Goal: Task Accomplishment & Management: Use online tool/utility

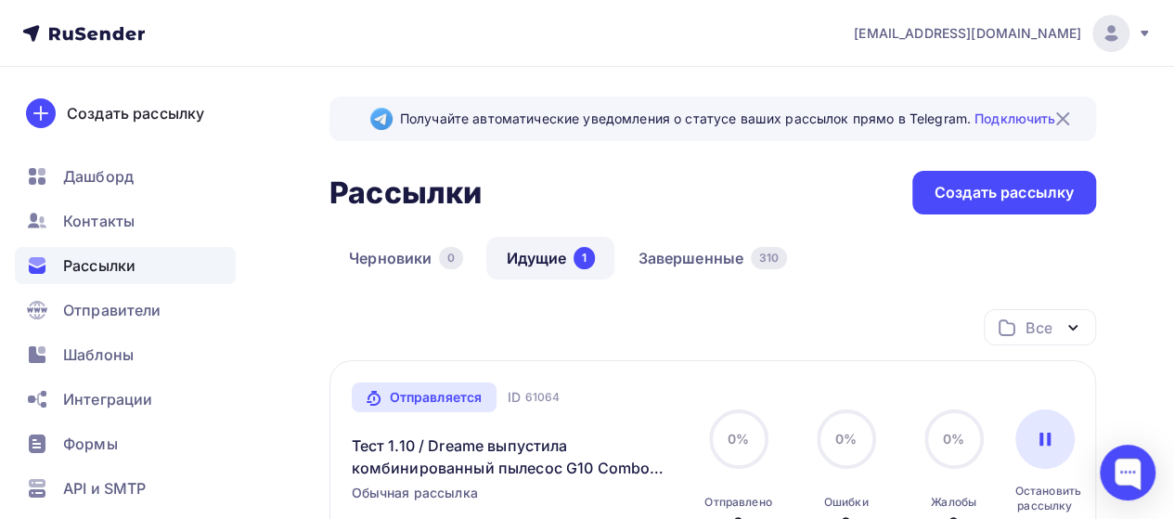
click at [590, 337] on div "Все Все папки Acer (51) Dreame (26) TCL (6) Amazfit (6) TCL tests (10) ACer tes…" at bounding box center [713, 334] width 767 height 51
click at [703, 258] on link "Завершенные 310" at bounding box center [712, 258] width 188 height 43
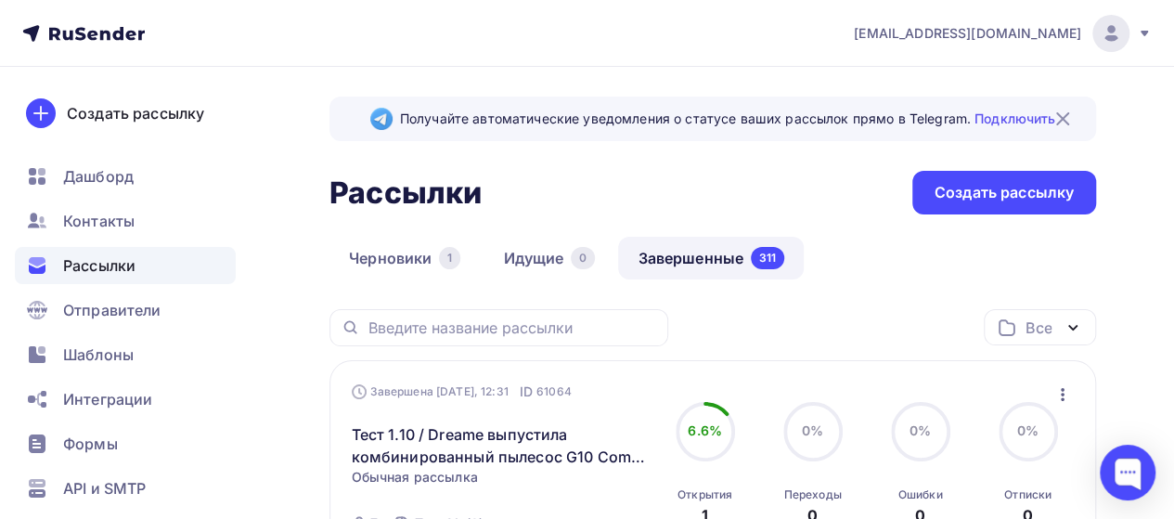
click at [1065, 398] on icon "button" at bounding box center [1063, 394] width 22 height 22
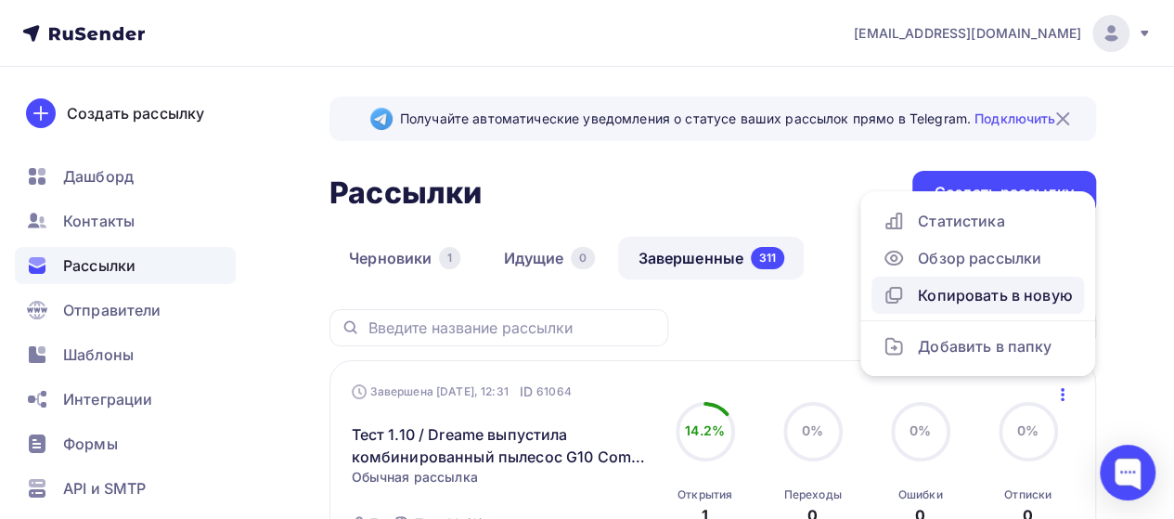
click at [1007, 289] on div "Копировать в новую" at bounding box center [978, 295] width 190 height 22
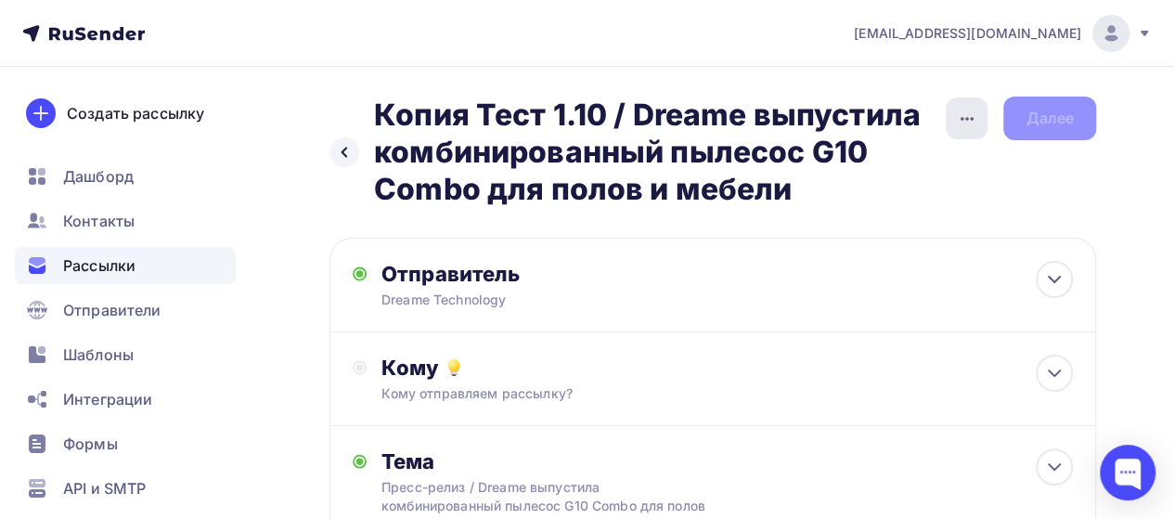
click at [957, 120] on icon "button" at bounding box center [967, 119] width 22 height 22
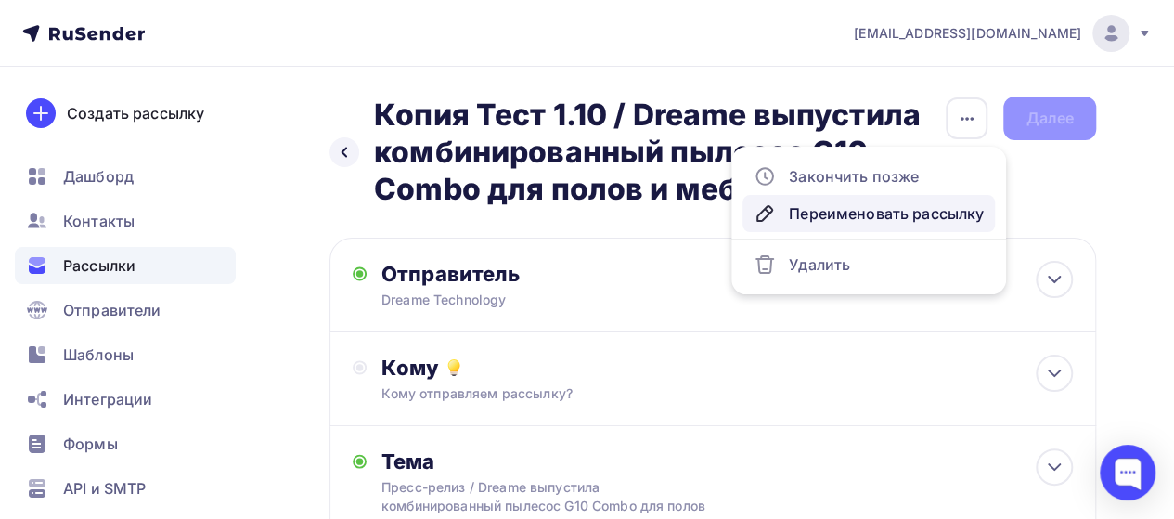
click at [828, 227] on link "Переименовать рассылку" at bounding box center [869, 213] width 253 height 37
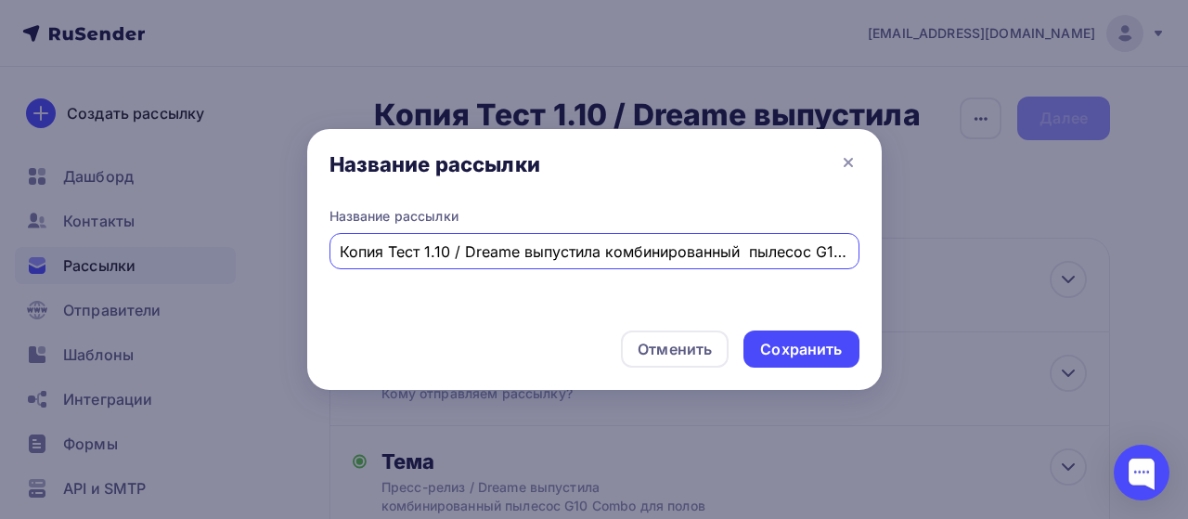
scroll to position [0, 201]
click at [404, 258] on input "Копия Тест 1.10 / Dreame выпустила комбинированный пылесос G10 Combo для полов …" at bounding box center [594, 251] width 509 height 22
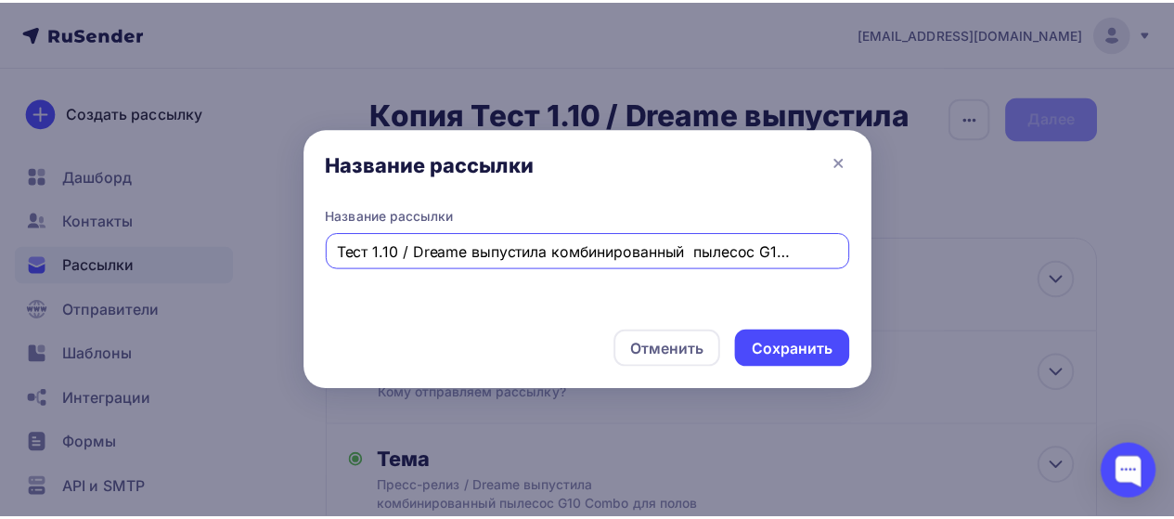
scroll to position [0, 0]
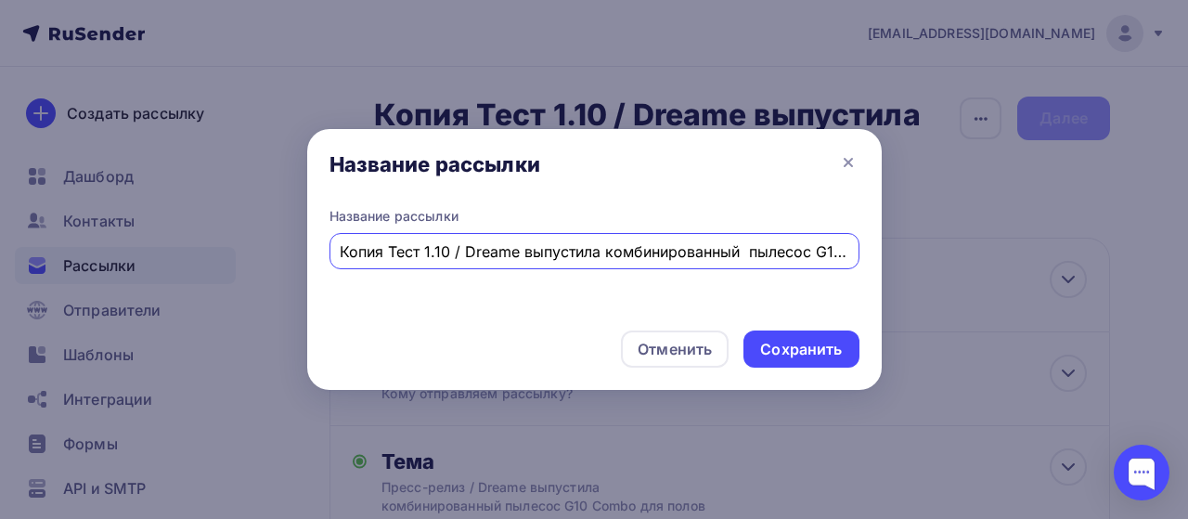
click at [390, 253] on input "Копия Тест 1.10 / Dreame выпустила комбинированный пылесос G10 Combo для полов …" at bounding box center [594, 251] width 509 height 22
click at [378, 253] on input "Тест 1.10 / Dreame выпустила комбинированный пылесос G10 Combo для полов и мебе…" at bounding box center [594, 251] width 509 height 22
type input "Тест 2 1.10 / Dreame выпустила комбинированный пылесос G10 Combo для полов и ме…"
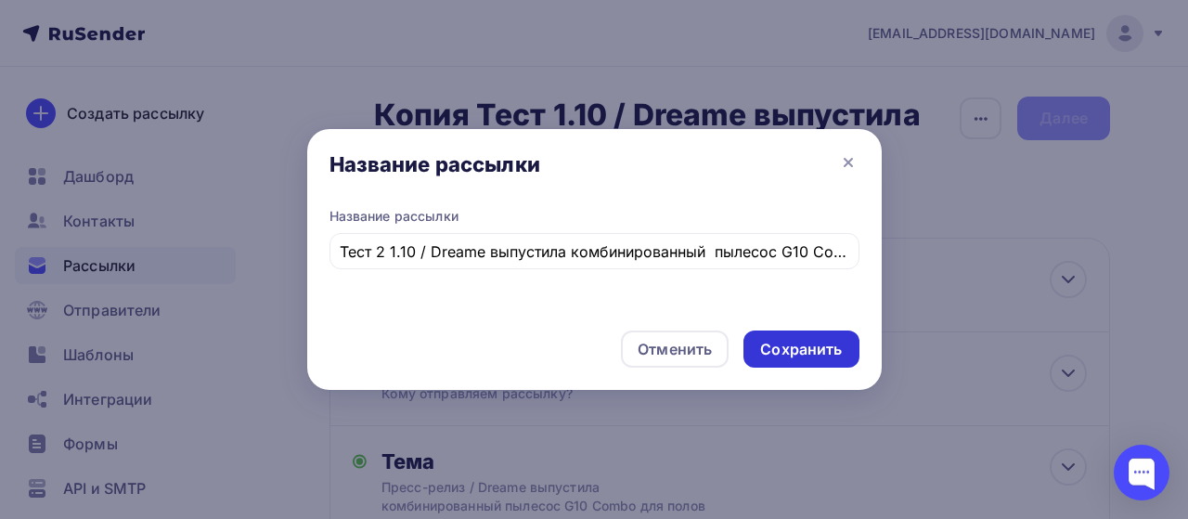
click at [832, 346] on div "Сохранить" at bounding box center [801, 349] width 82 height 21
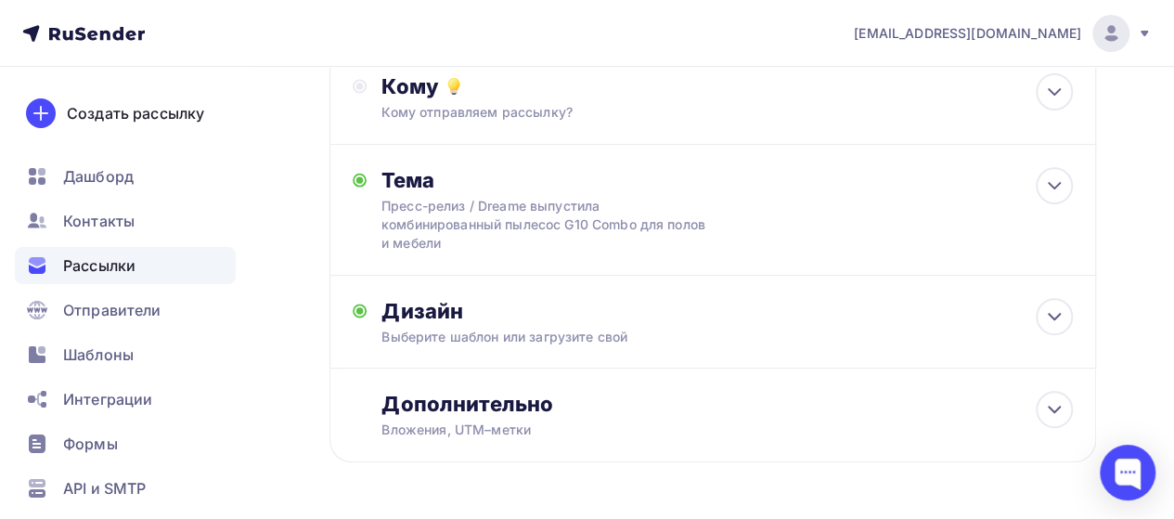
scroll to position [287, 0]
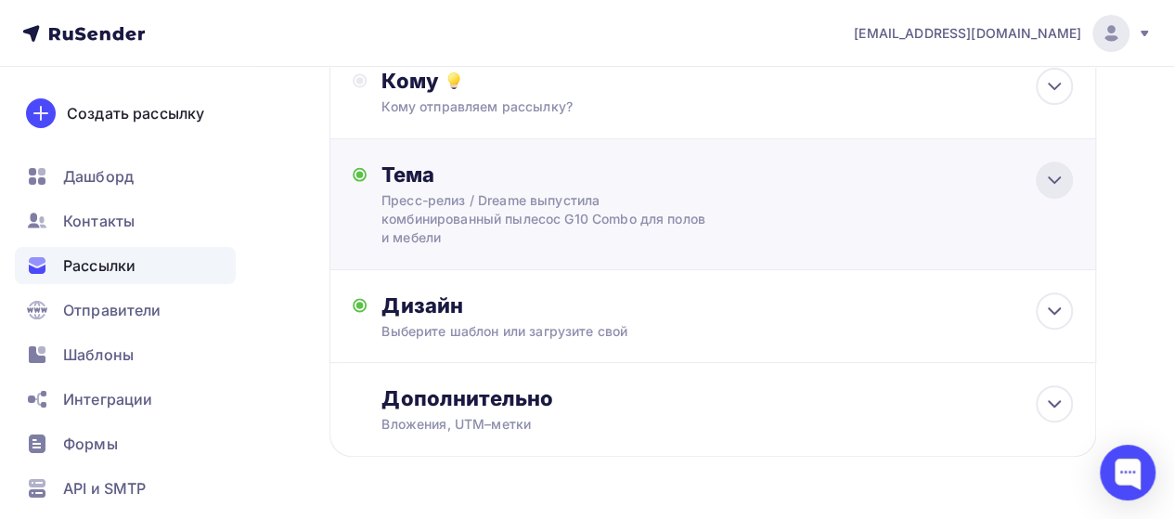
click at [1048, 195] on div at bounding box center [1054, 180] width 37 height 37
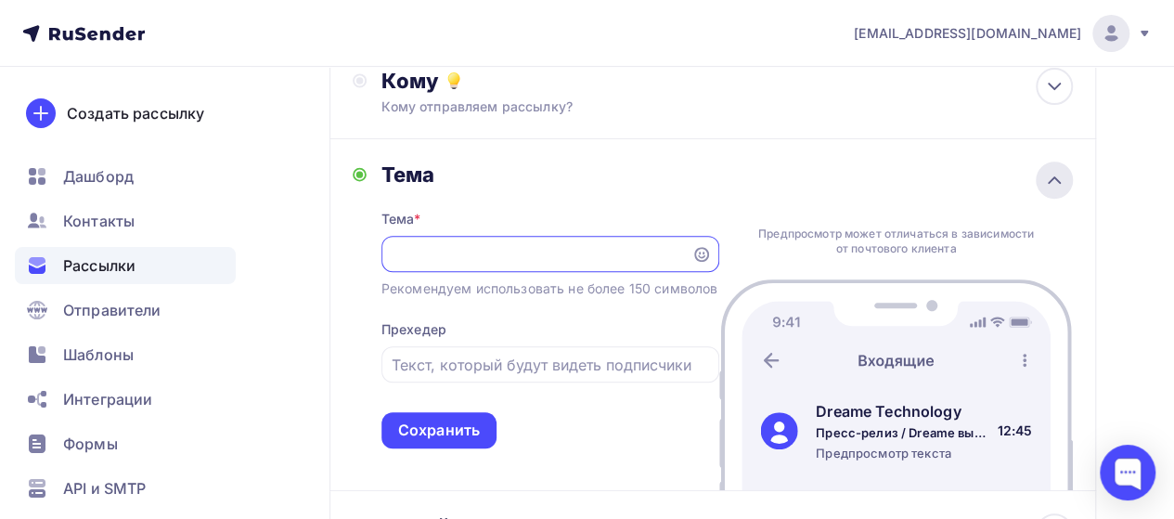
scroll to position [0, 0]
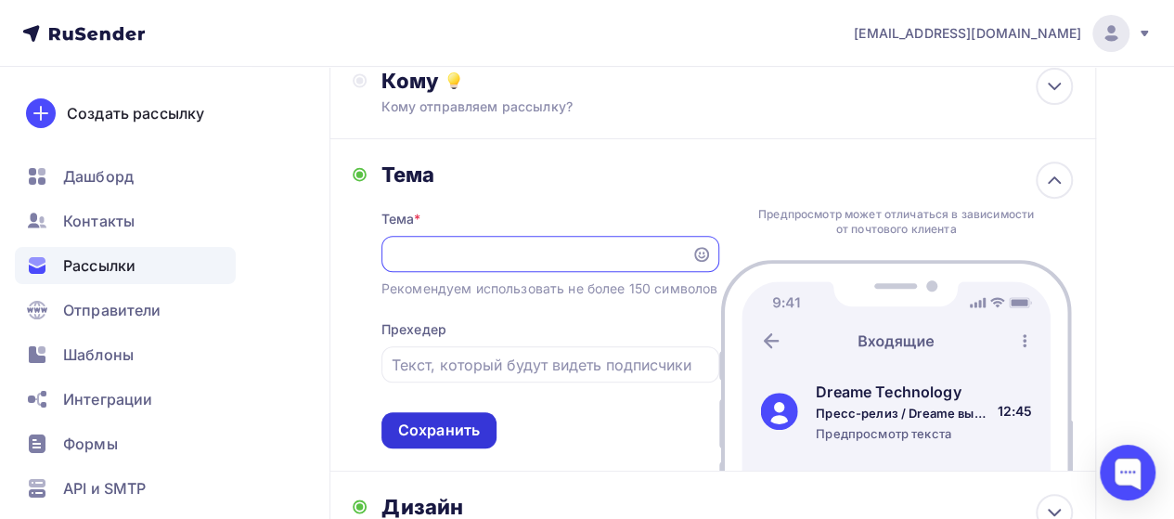
click at [472, 441] on div "Сохранить" at bounding box center [439, 430] width 82 height 21
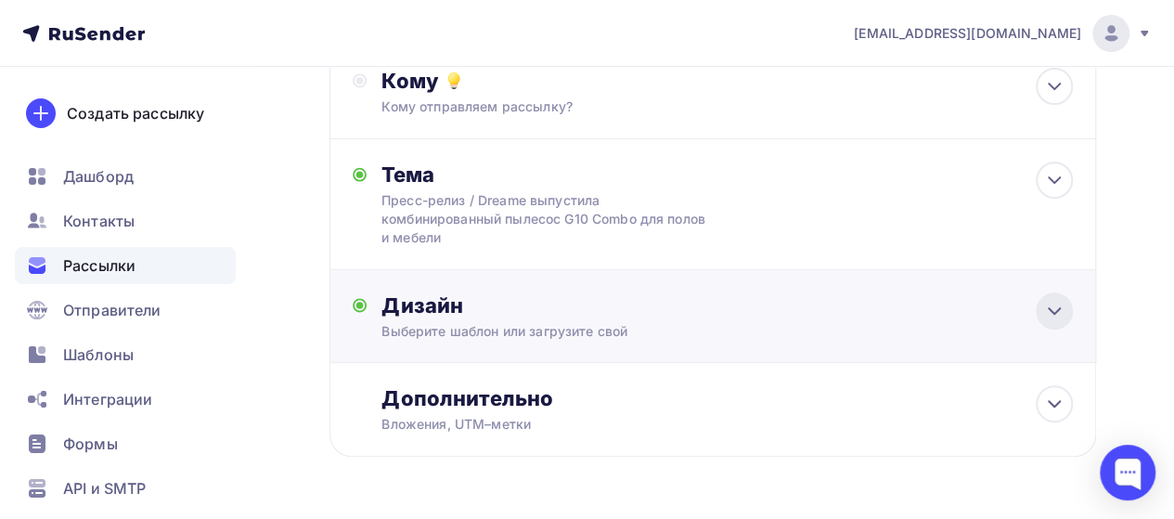
click at [1049, 313] on icon at bounding box center [1055, 311] width 22 height 22
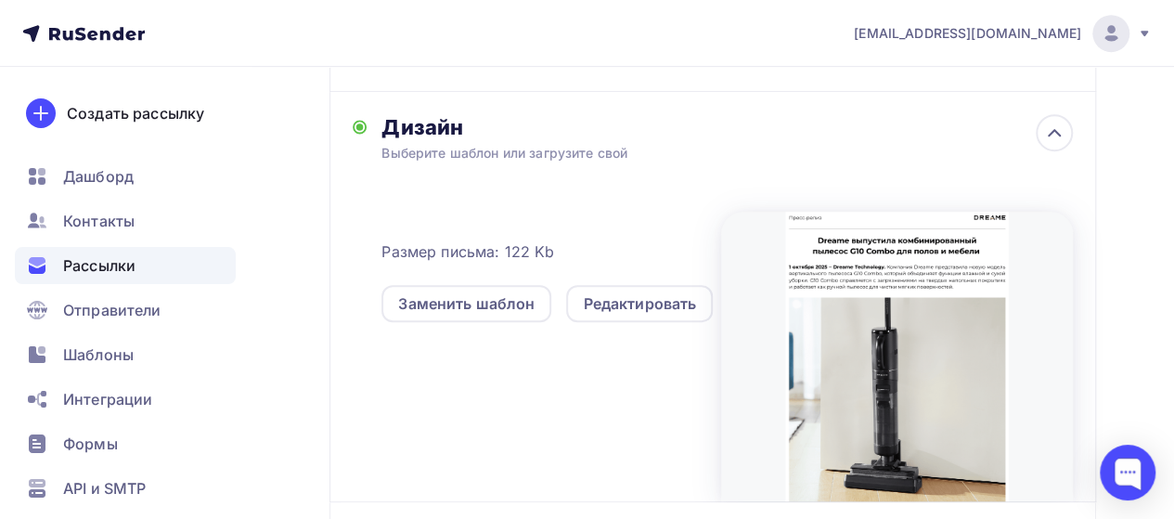
scroll to position [503, 0]
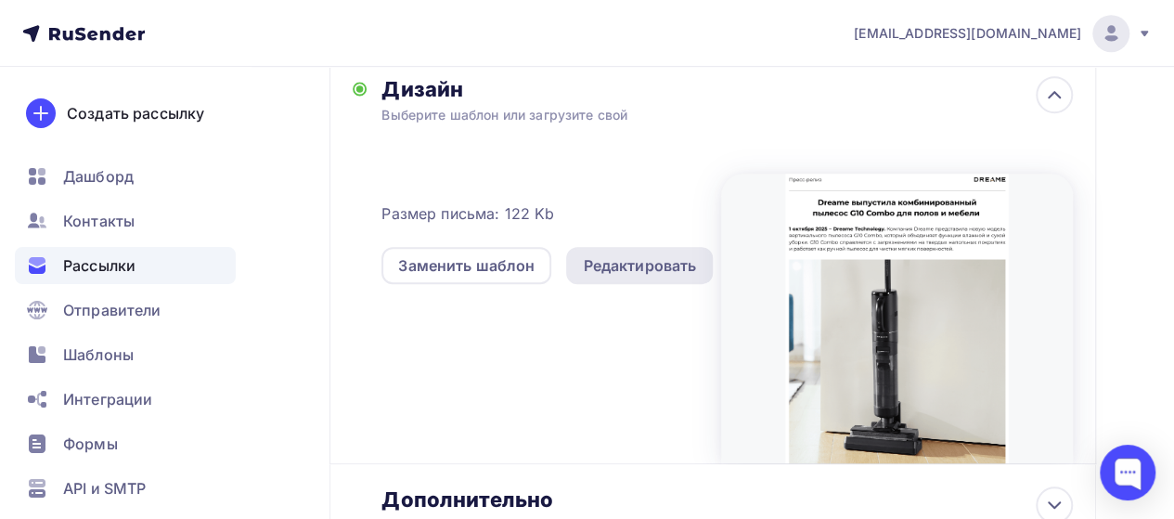
click at [628, 260] on div "Редактировать" at bounding box center [639, 265] width 113 height 22
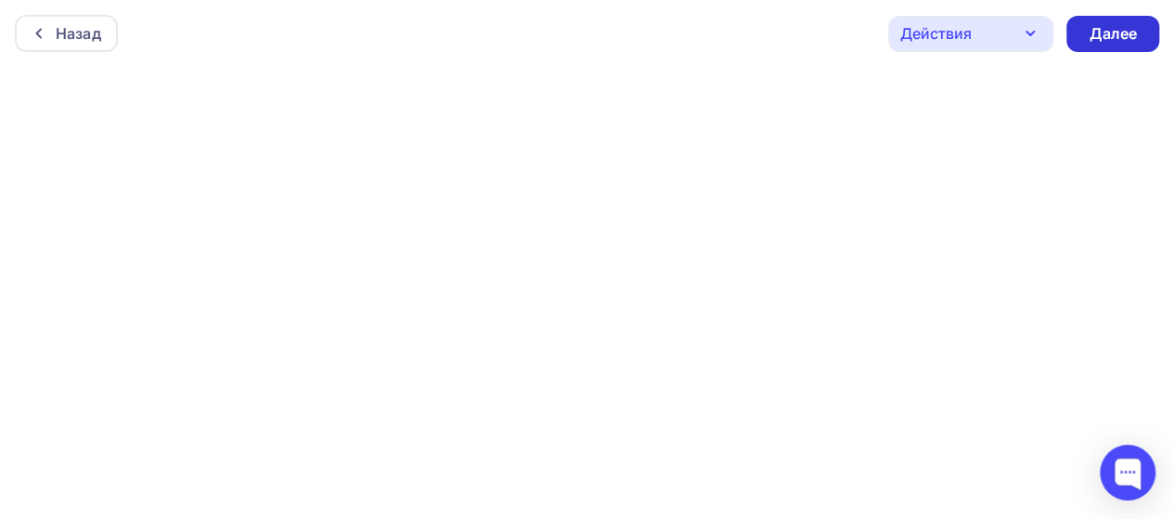
click at [1099, 32] on div "Далее" at bounding box center [1113, 33] width 48 height 21
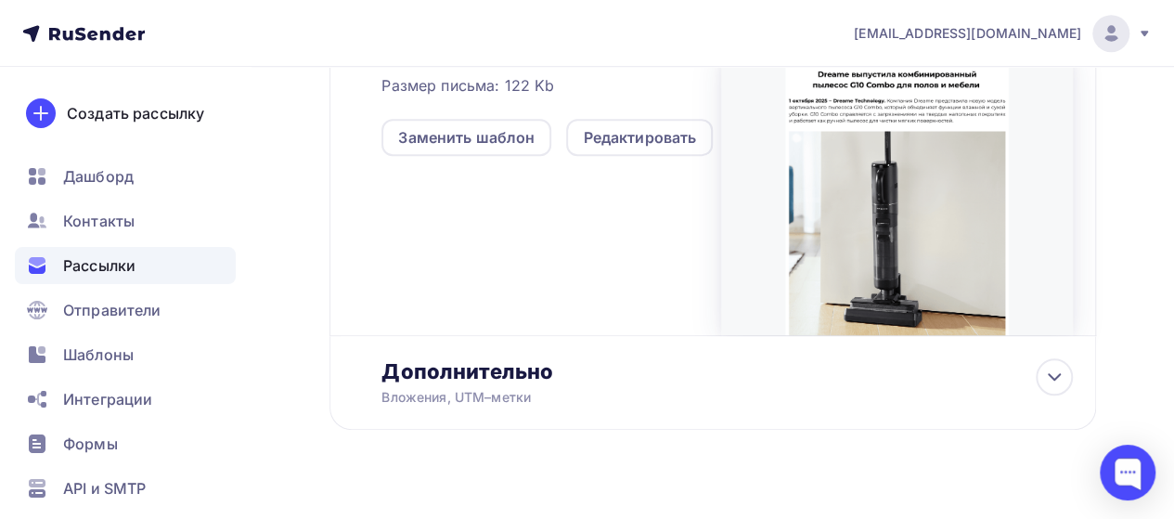
scroll to position [663, 0]
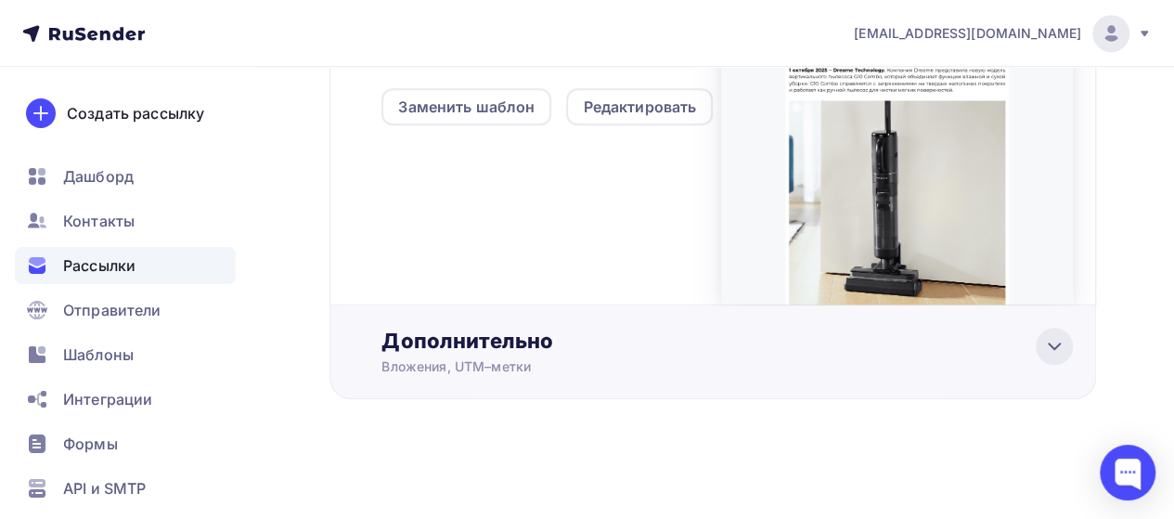
click at [1061, 355] on icon at bounding box center [1055, 346] width 22 height 22
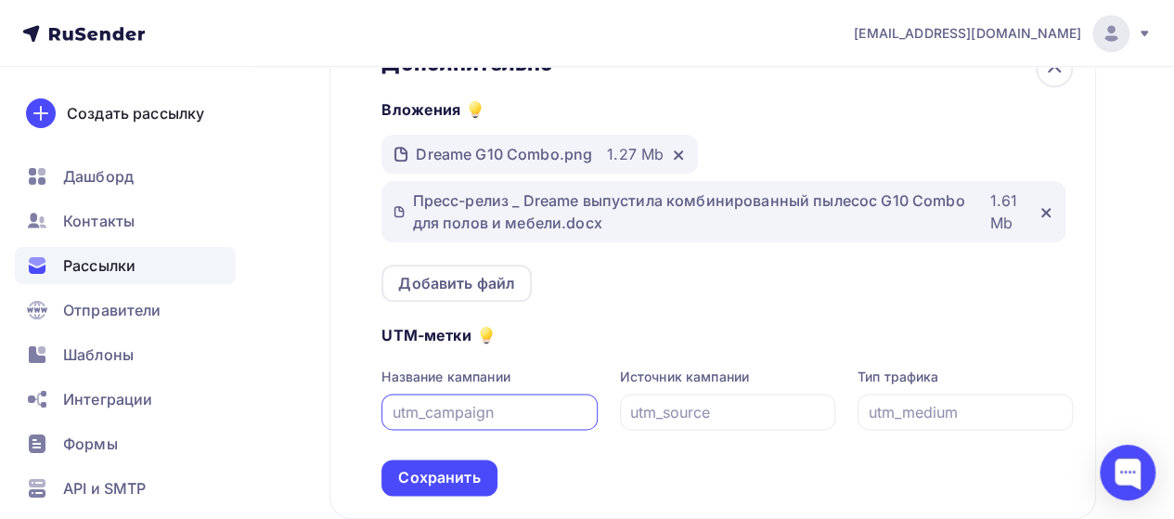
scroll to position [949, 0]
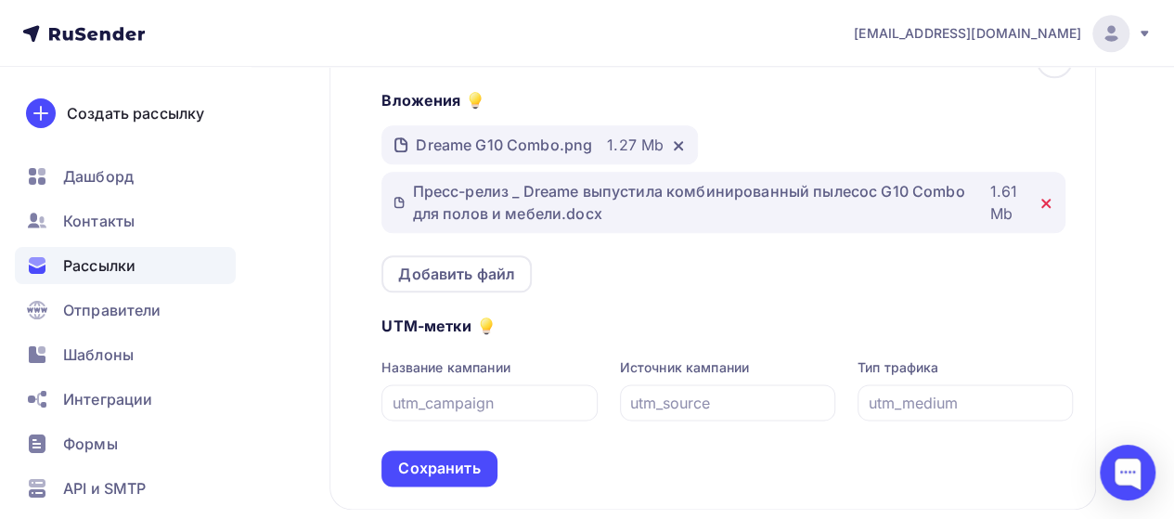
click at [1045, 208] on icon at bounding box center [1046, 203] width 15 height 15
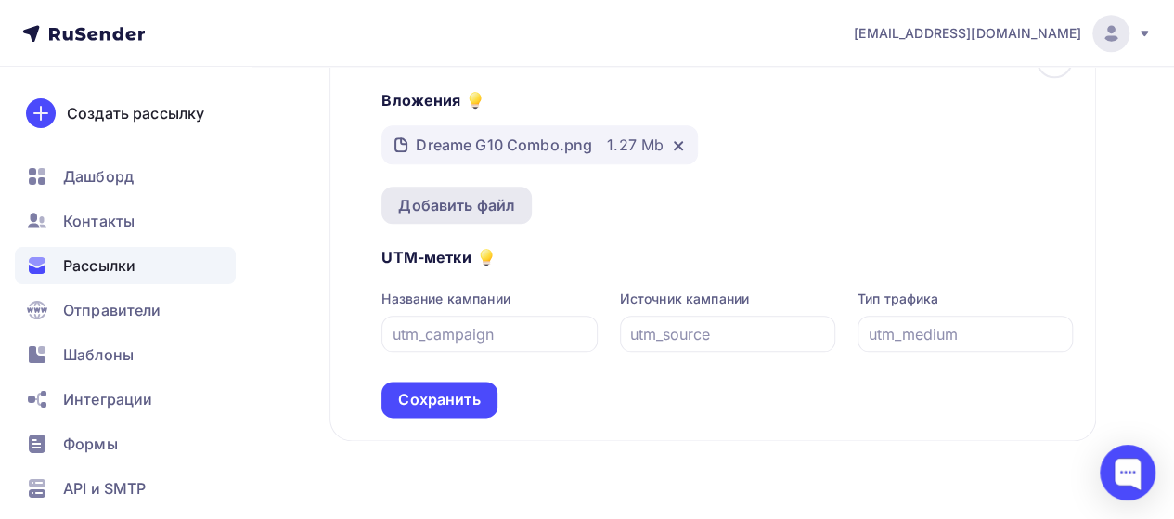
click at [459, 211] on div "Добавить файл" at bounding box center [456, 205] width 117 height 22
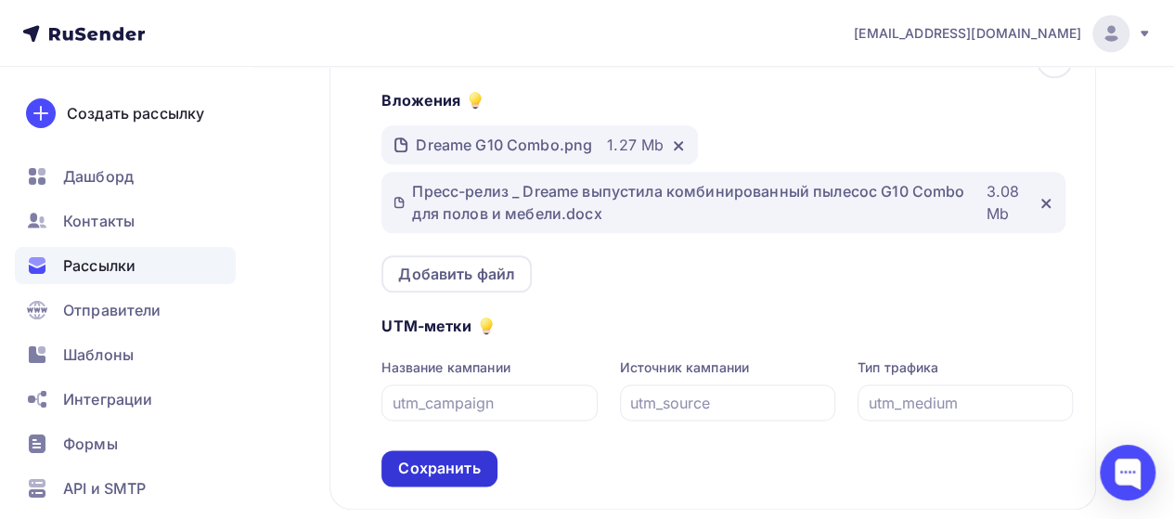
click at [434, 470] on div "Сохранить" at bounding box center [439, 468] width 82 height 21
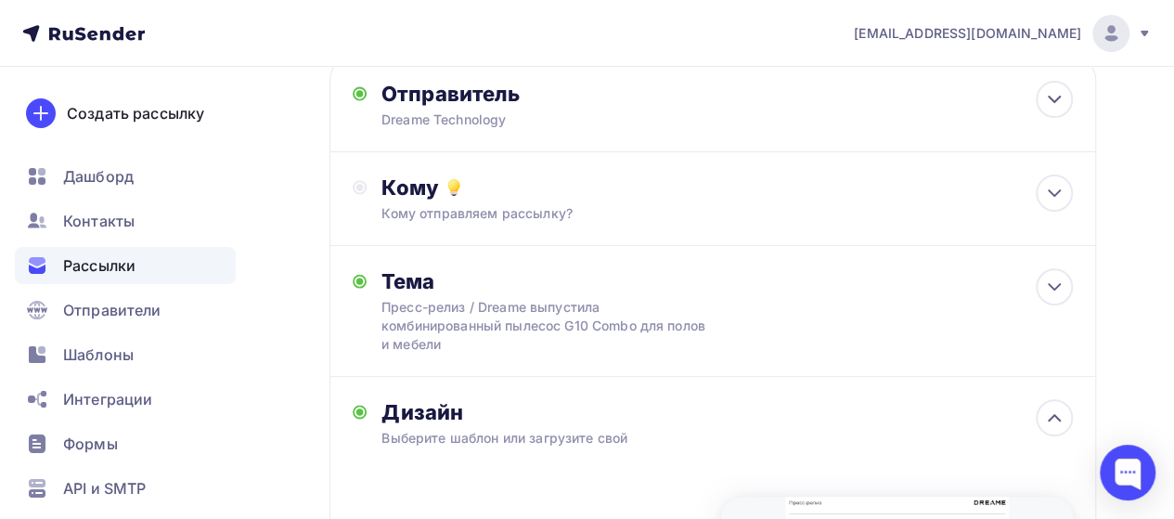
scroll to position [134, 0]
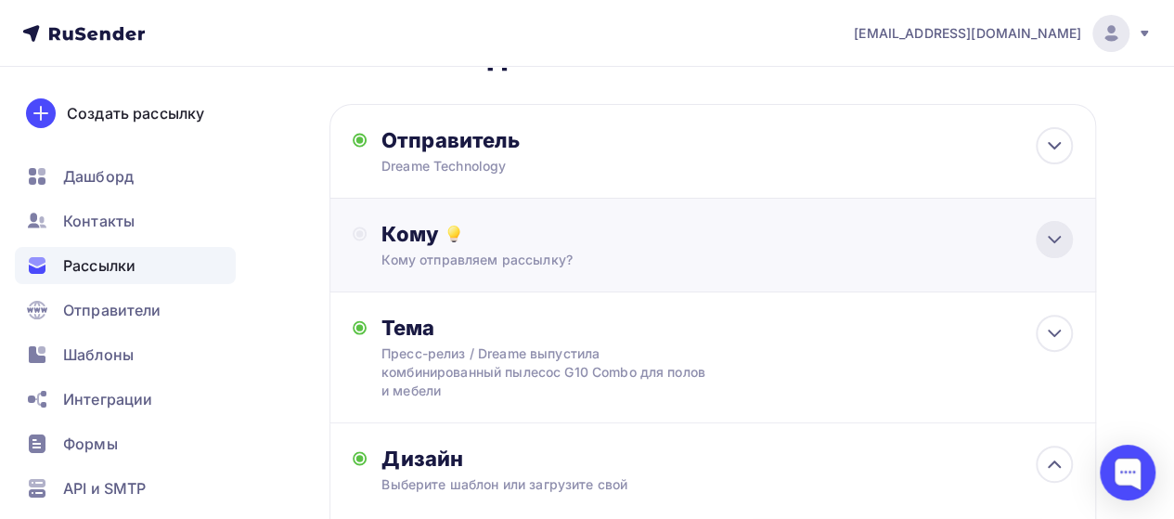
click at [1036, 235] on div at bounding box center [1054, 239] width 37 height 37
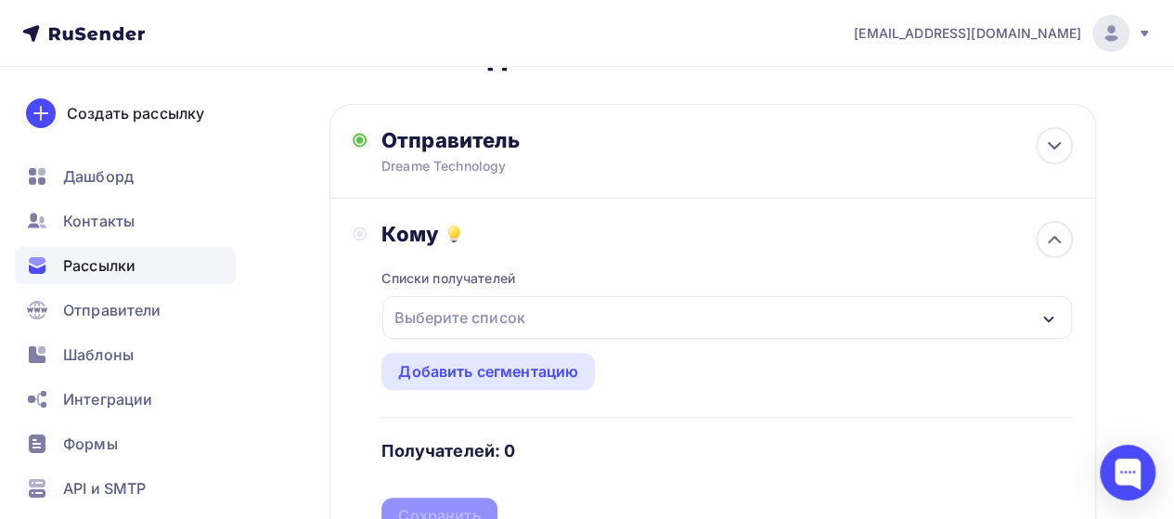
click at [541, 315] on div "Выберите список" at bounding box center [728, 317] width 690 height 43
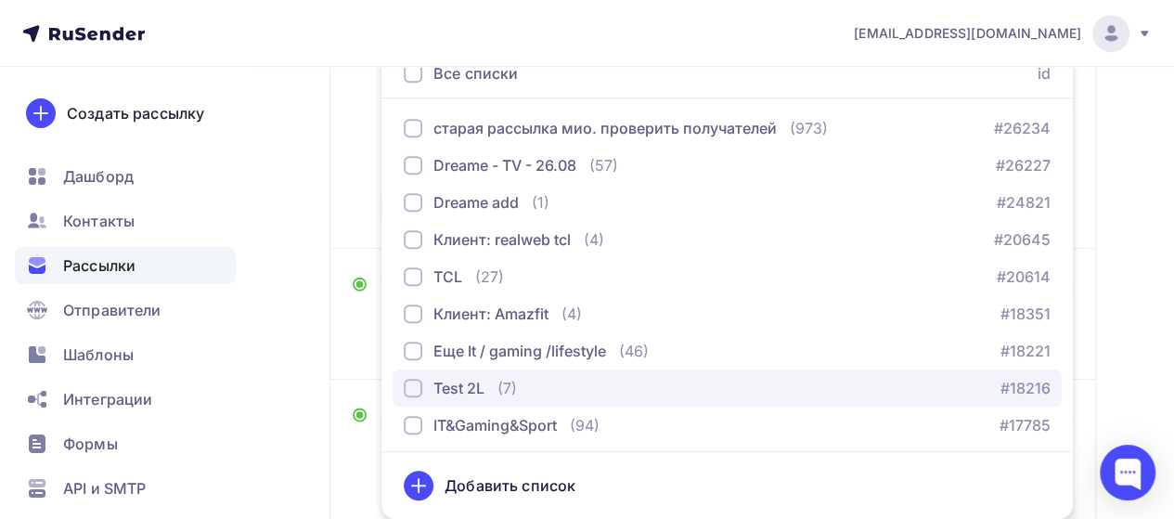
click at [423, 394] on div "Test 2L" at bounding box center [444, 388] width 81 height 22
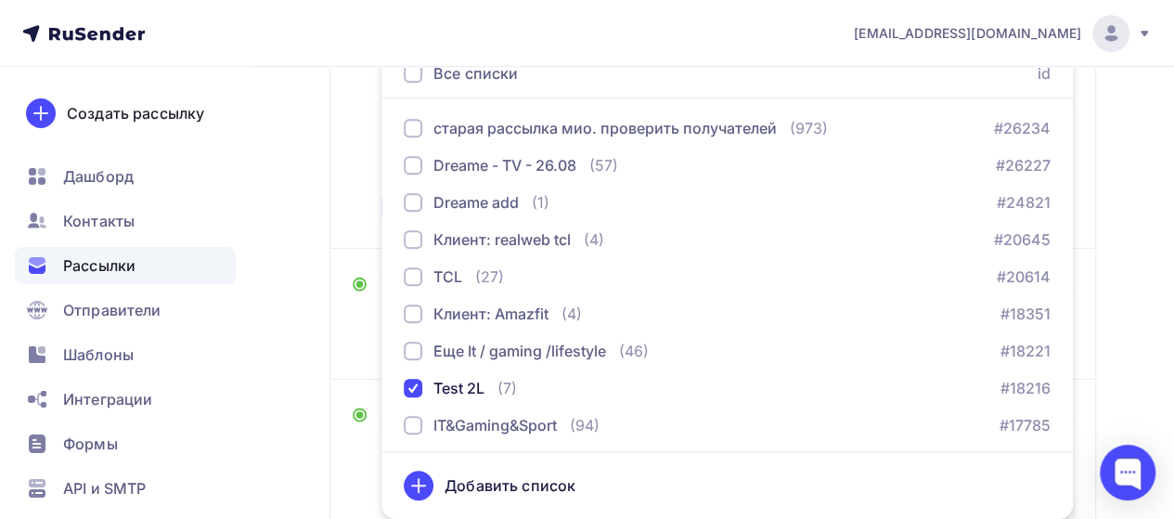
click at [344, 211] on div "Кому Списки получателей Test 2L Все списки id старая рассылка мио. проверить по…" at bounding box center [713, 69] width 767 height 358
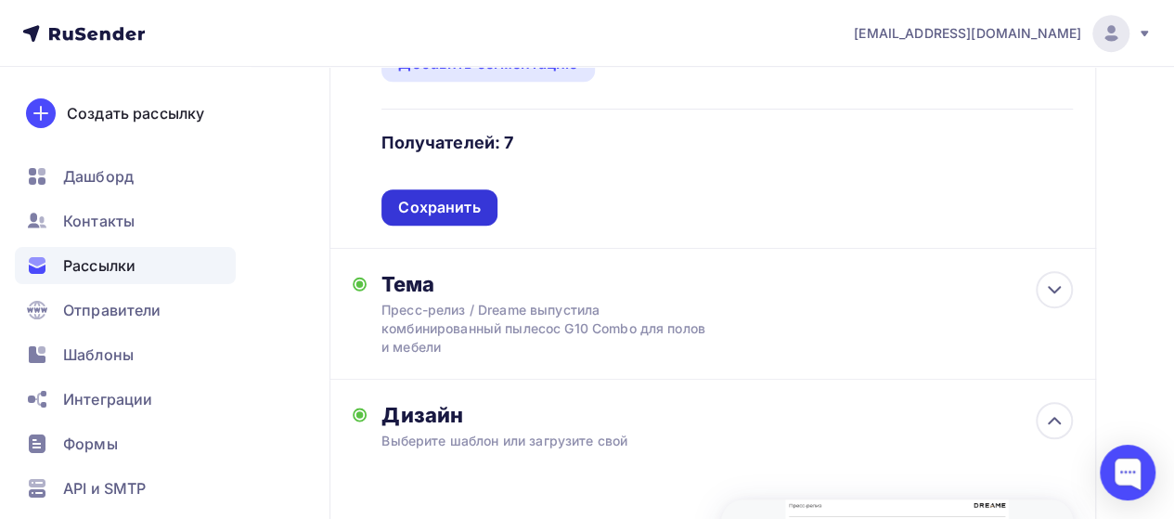
click at [443, 211] on div "Сохранить" at bounding box center [439, 207] width 82 height 21
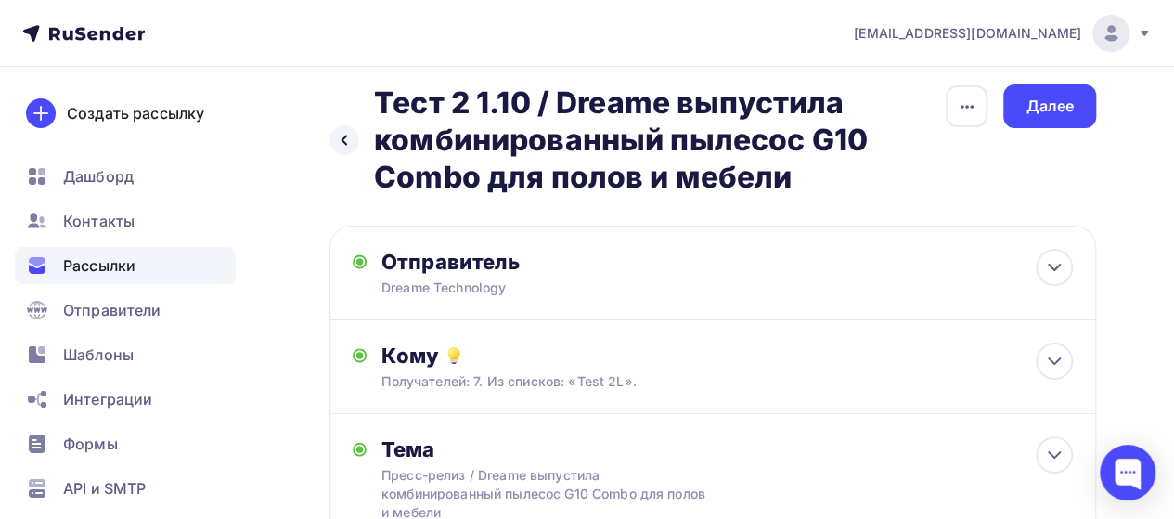
scroll to position [6, 0]
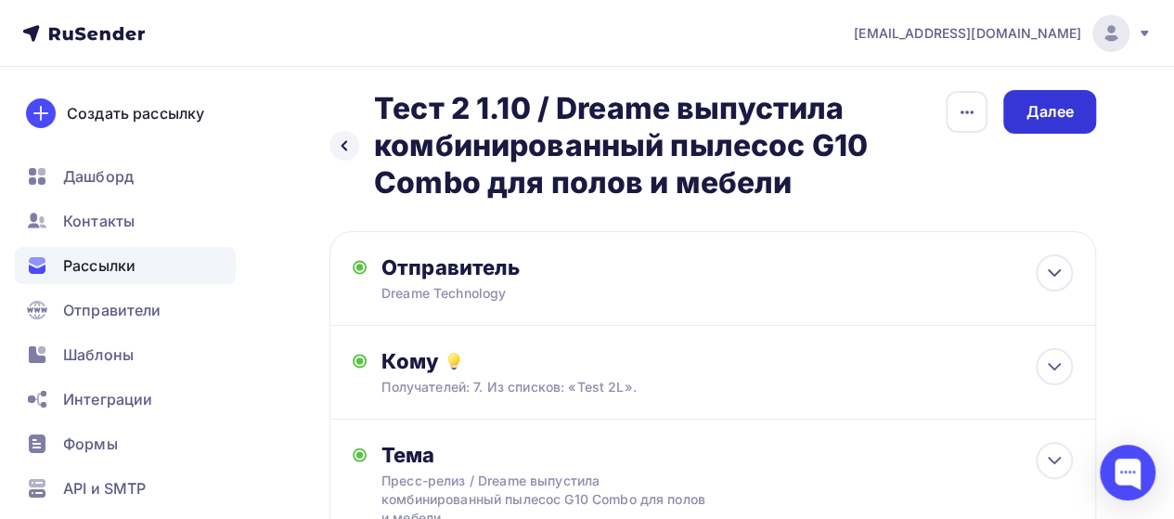
click at [1068, 105] on div "Далее" at bounding box center [1050, 111] width 48 height 21
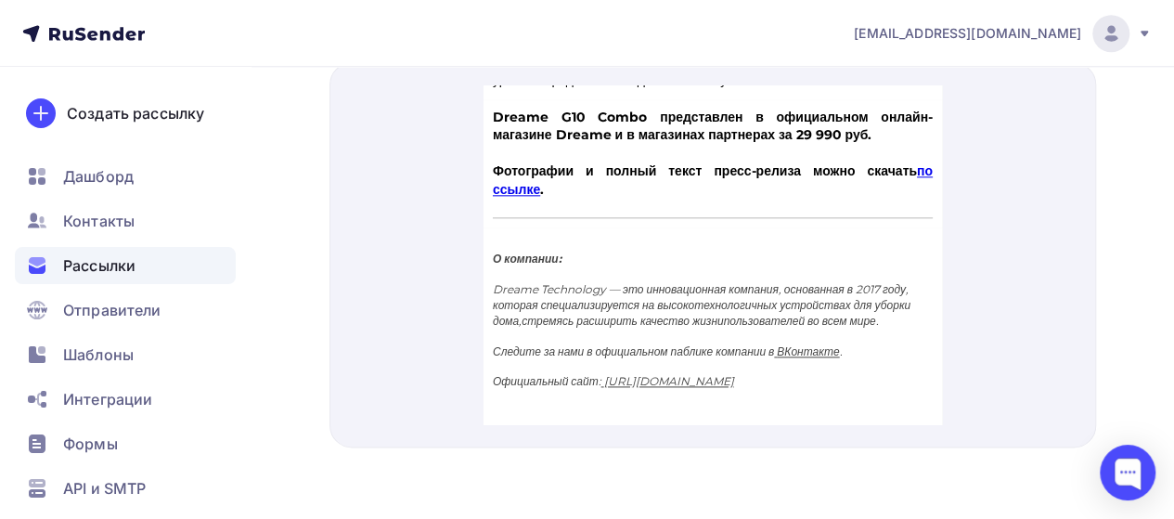
scroll to position [1126, 0]
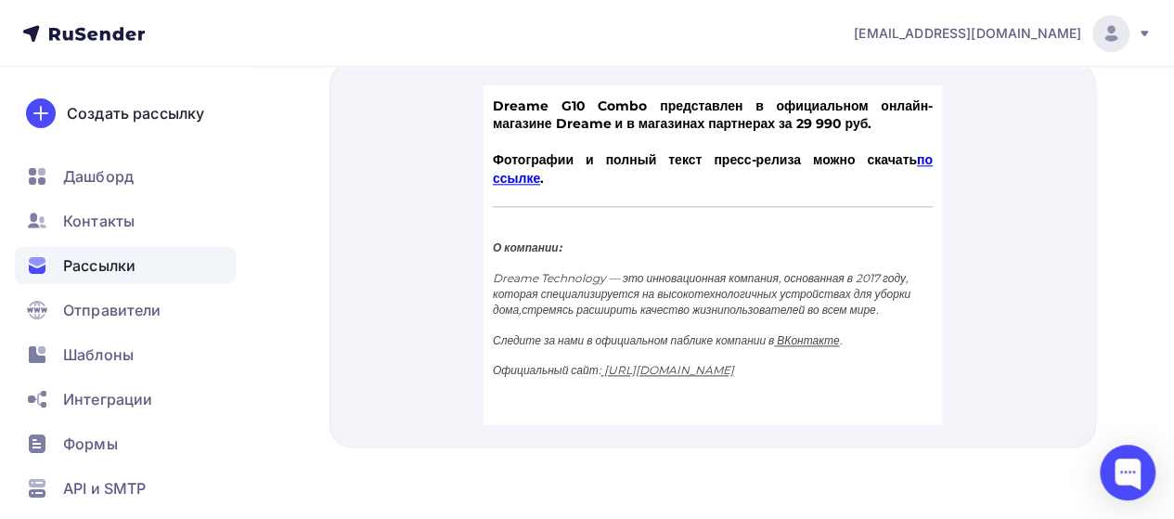
click at [595, 164] on link "по ссылке" at bounding box center [712, 146] width 440 height 35
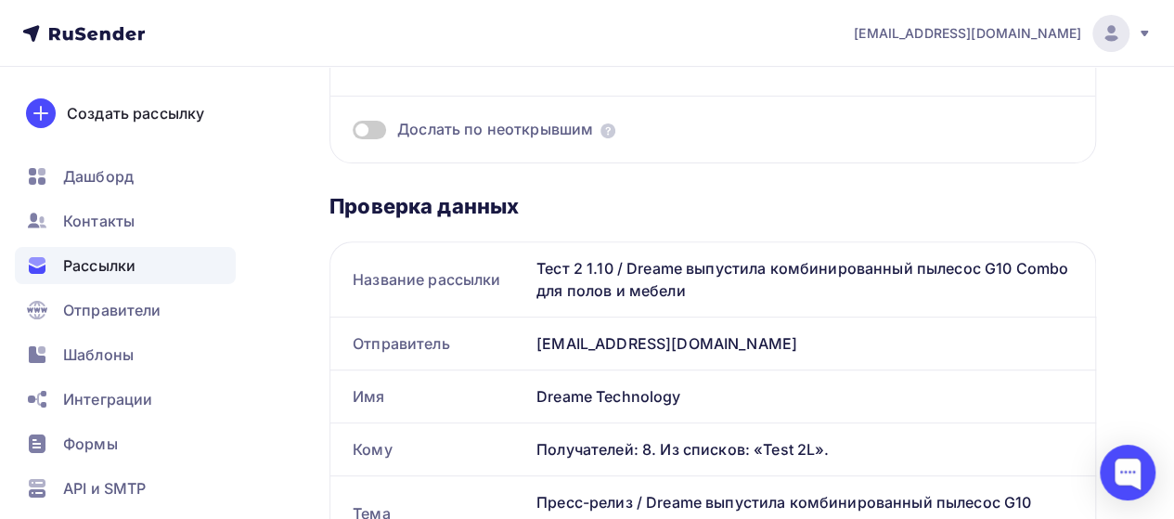
scroll to position [0, 0]
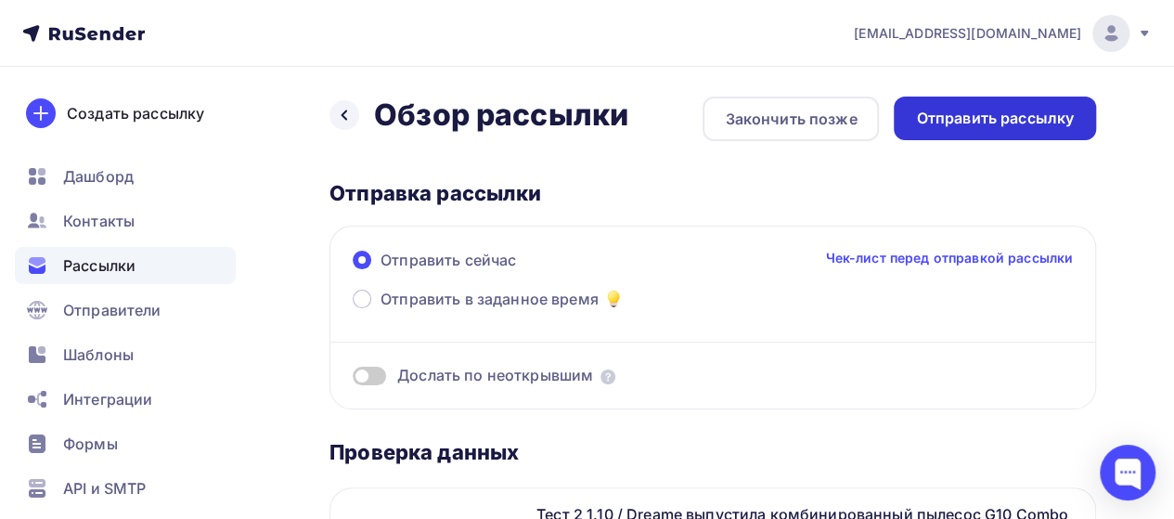
click at [984, 122] on div "Отправить рассылку" at bounding box center [995, 118] width 158 height 21
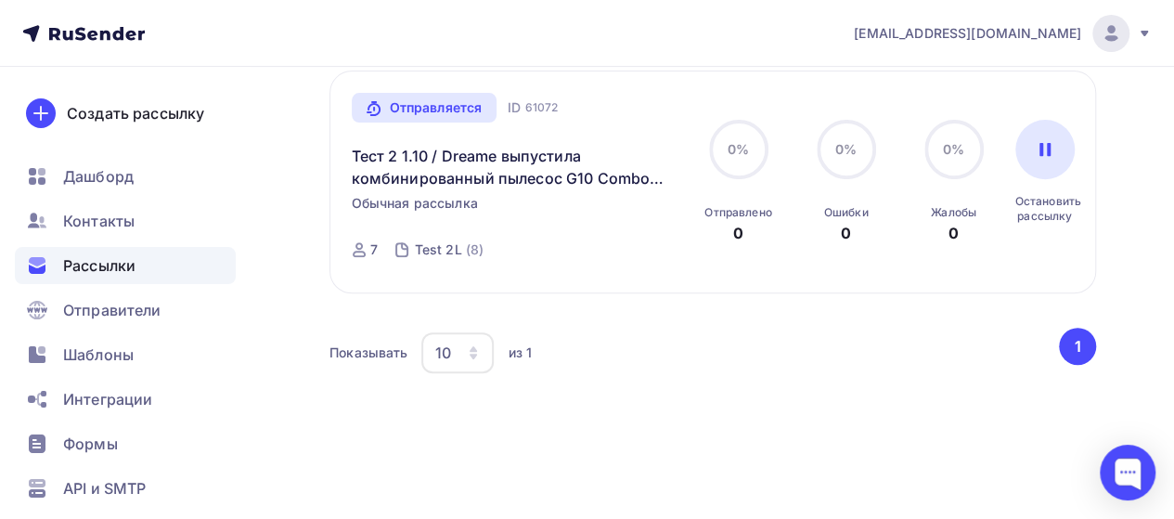
scroll to position [334, 0]
